Goal: Information Seeking & Learning: Learn about a topic

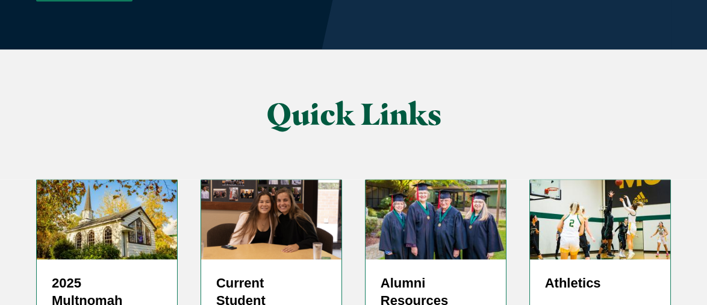
scroll to position [3071, 0]
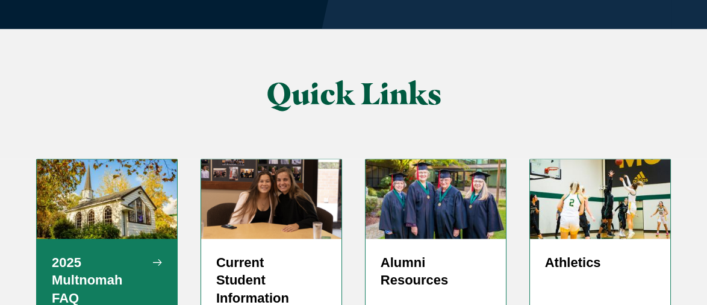
click at [103, 254] on h5 "2025 Multnomah FAQ" at bounding box center [107, 281] width 110 height 54
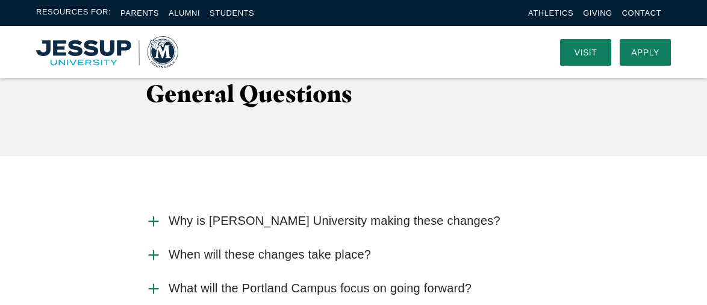
scroll to position [1265, 0]
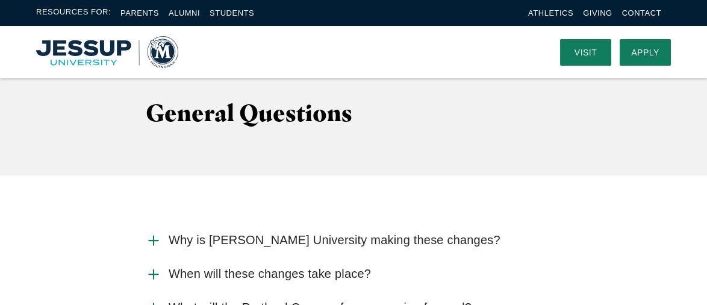
click at [245, 266] on span "When will these changes take place?" at bounding box center [270, 273] width 202 height 15
click at [0, 0] on input "When will these changes take place?" at bounding box center [0, 0] width 0 height 0
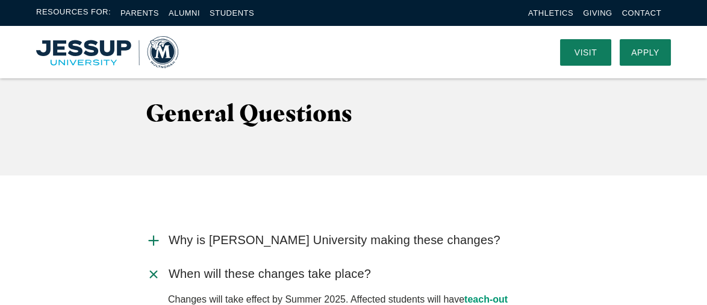
click at [253, 232] on span "Why is [PERSON_NAME] University making these changes?" at bounding box center [335, 239] width 332 height 15
click at [0, 0] on input "Why is [PERSON_NAME] University making these changes?" at bounding box center [0, 0] width 0 height 0
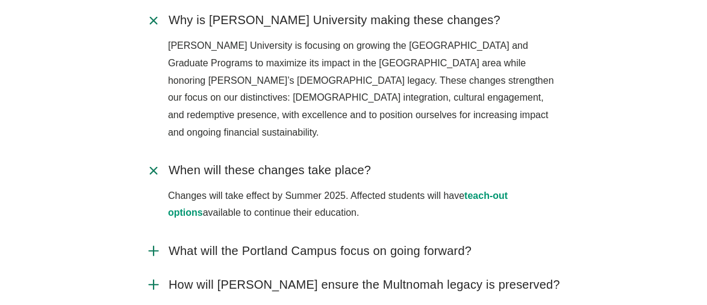
scroll to position [1506, 0]
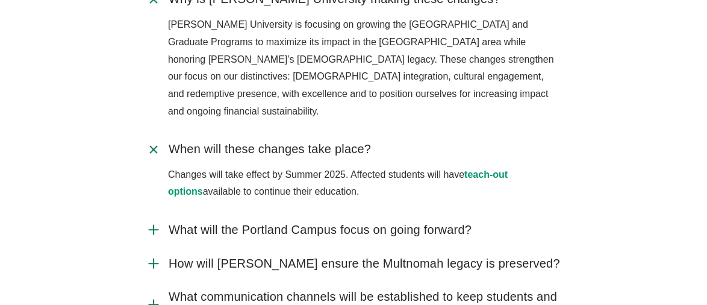
click at [265, 222] on span "What will the Portland Campus focus on going forward?" at bounding box center [320, 229] width 303 height 15
click at [0, 0] on input "What will the Portland Campus focus on going forward?" at bounding box center [0, 0] width 0 height 0
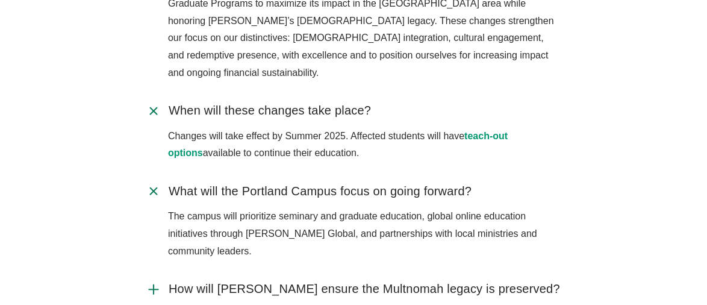
scroll to position [1566, 0]
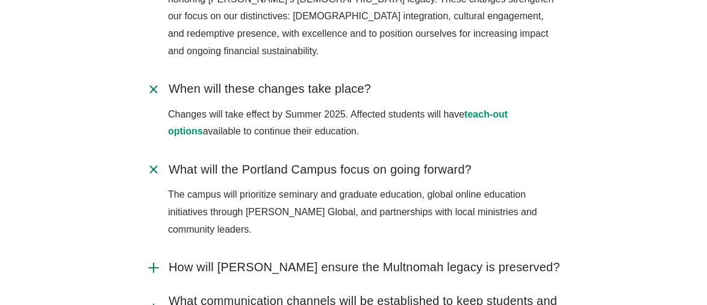
click at [263, 260] on span "How will [PERSON_NAME] ensure the Multnomah legacy is preserved?" at bounding box center [364, 267] width 391 height 15
click at [0, 0] on input "How will [PERSON_NAME] ensure the Multnomah legacy is preserved?" at bounding box center [0, 0] width 0 height 0
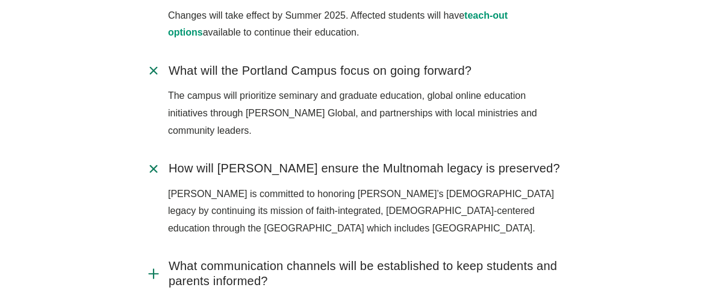
scroll to position [1686, 0]
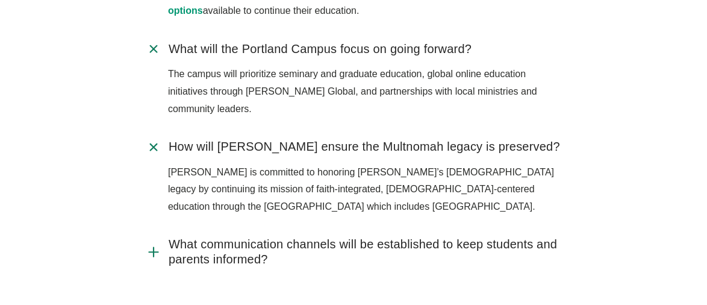
click at [279, 237] on span "What communication channels will be established to keep students and parents in…" at bounding box center [365, 252] width 393 height 30
click at [0, 0] on input "What communication channels will be established to keep students and parents in…" at bounding box center [0, 0] width 0 height 0
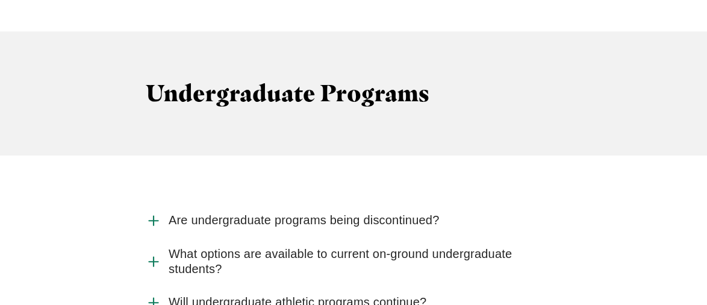
scroll to position [2048, 0]
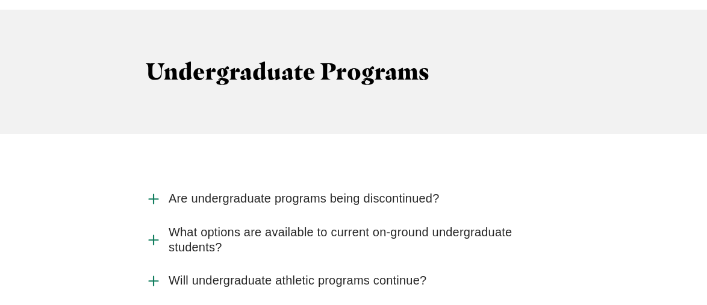
click at [288, 191] on span "Are undergraduate programs being discontinued?" at bounding box center [304, 198] width 271 height 15
click at [0, 0] on input "Are undergraduate programs being discontinued?" at bounding box center [0, 0] width 0 height 0
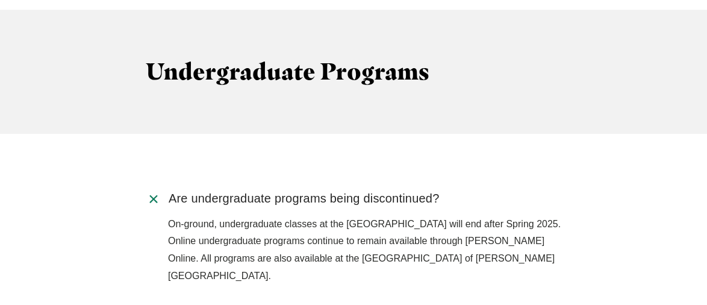
click at [0, 0] on input "What options are available to current on-ground undergraduate students?" at bounding box center [0, 0] width 0 height 0
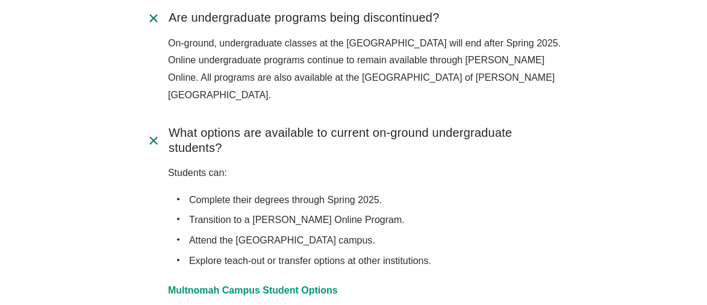
scroll to position [2288, 0]
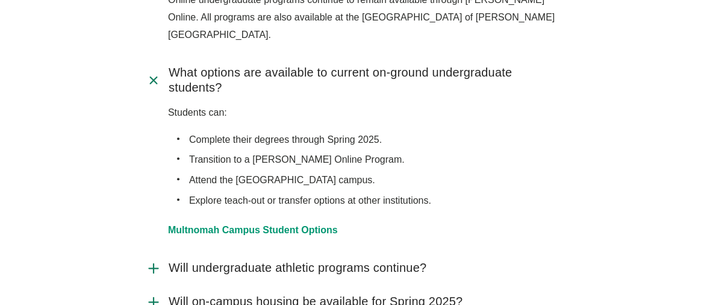
click at [284, 260] on span "Will undergraduate athletic programs continue?" at bounding box center [298, 267] width 258 height 15
click at [0, 0] on input "Will undergraduate athletic programs continue?" at bounding box center [0, 0] width 0 height 0
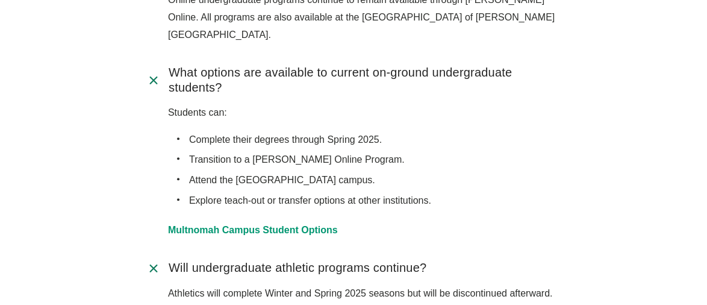
scroll to position [2349, 0]
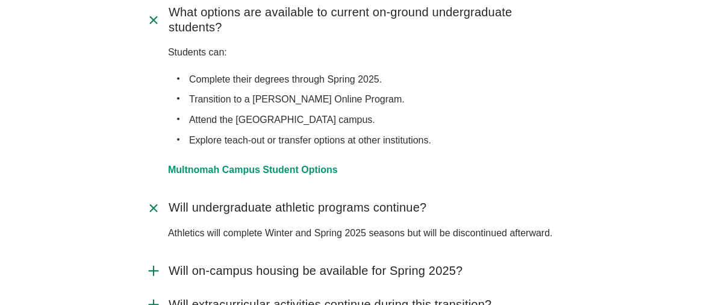
click at [277, 263] on span "Will on-campus housing be available for Spring 2025?" at bounding box center [316, 270] width 294 height 15
click at [0, 0] on input "Will on-campus housing be available for Spring 2025?" at bounding box center [0, 0] width 0 height 0
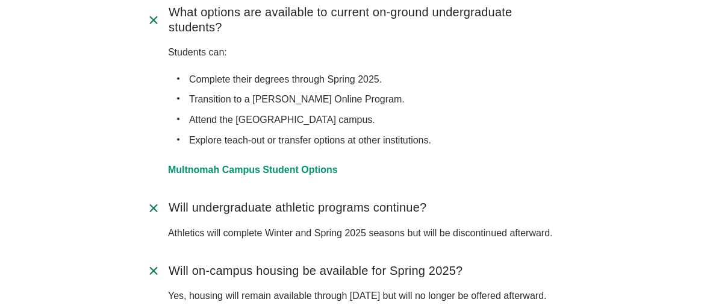
click at [0, 0] on input "Will extracurricular activities continue during this transition?" at bounding box center [0, 0] width 0 height 0
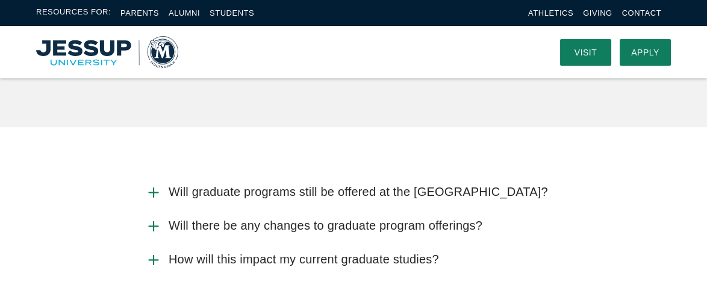
scroll to position [2770, 0]
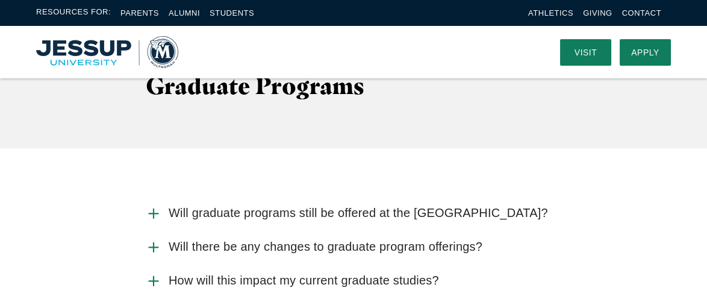
click at [301, 239] on span "Will there be any changes to graduate program offerings?" at bounding box center [326, 246] width 314 height 15
click at [0, 0] on input "Will there be any changes to graduate program offerings?" at bounding box center [0, 0] width 0 height 0
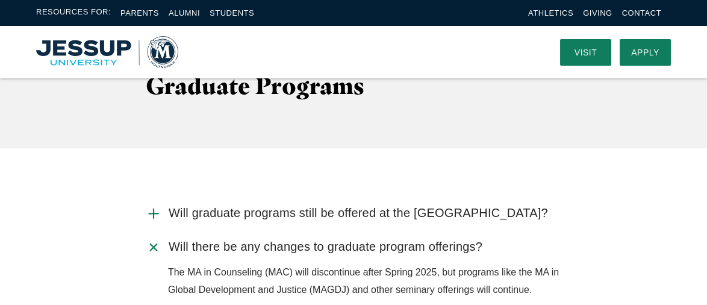
click at [0, 0] on input "How will this impact my current graduate studies?" at bounding box center [0, 0] width 0 height 0
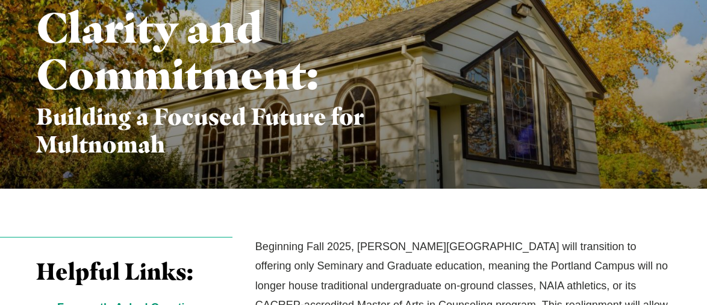
scroll to position [181, 0]
